Goal: Transaction & Acquisition: Download file/media

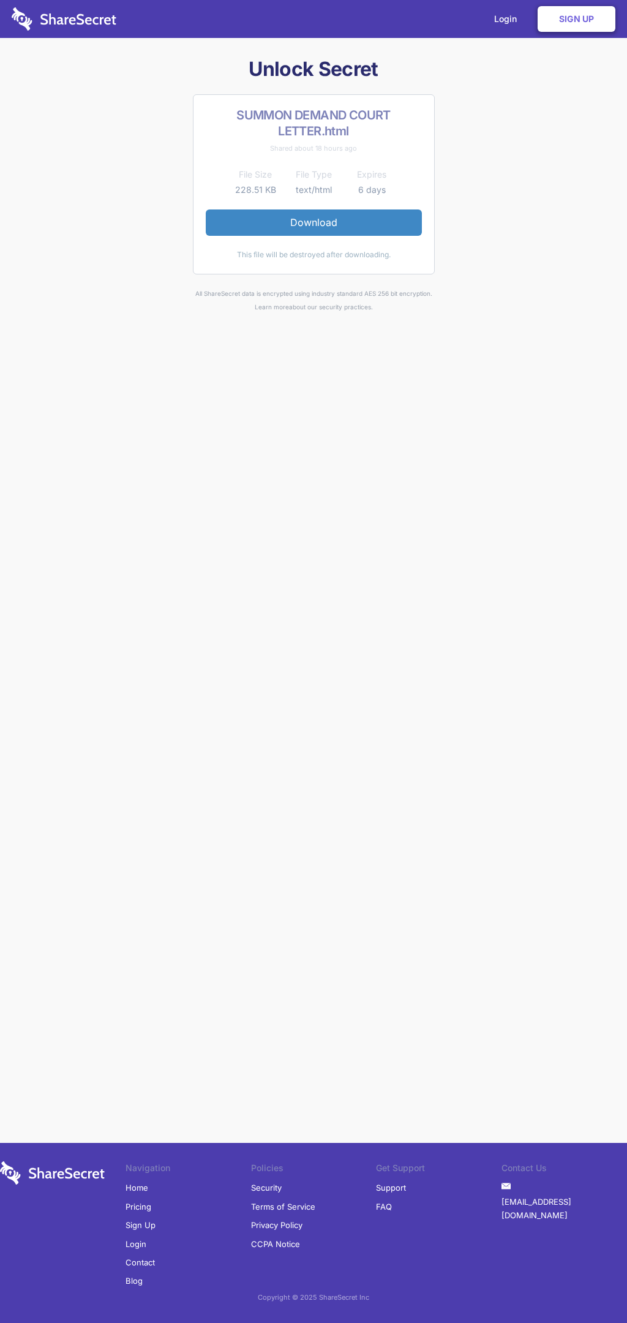
click at [313, 222] on link "Download" at bounding box center [314, 222] width 216 height 26
